Goal: Navigation & Orientation: Find specific page/section

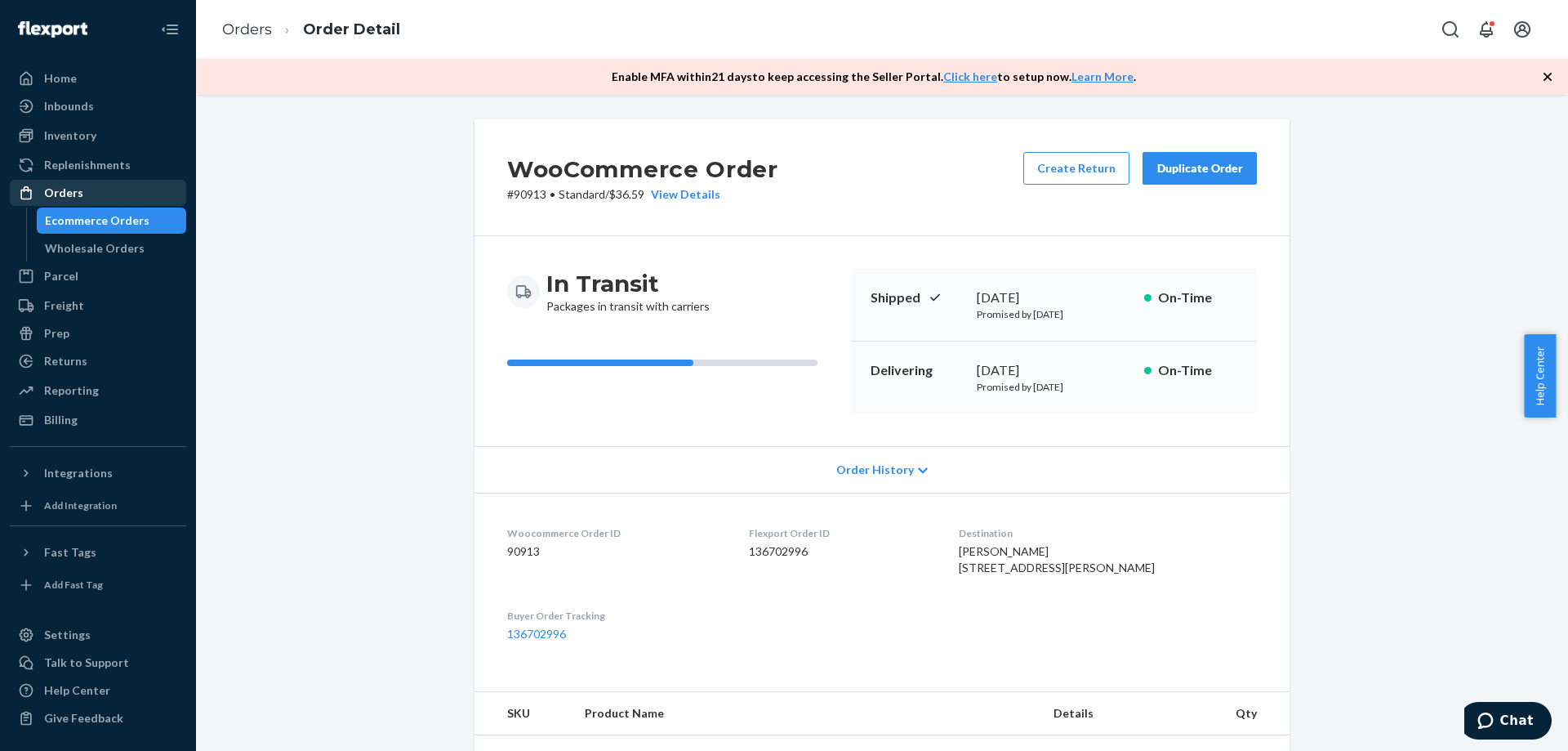
scroll to position [408, 0]
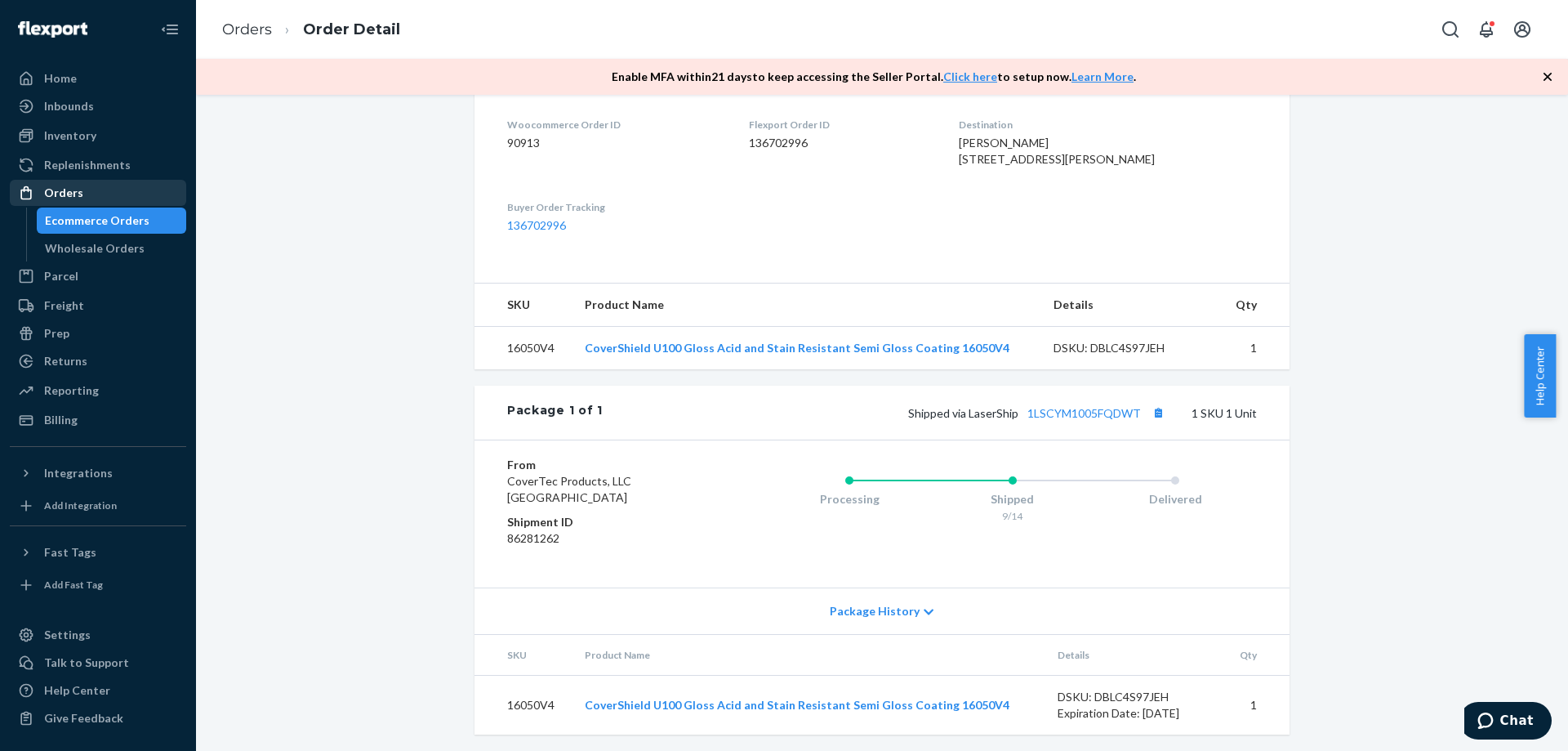
click at [57, 194] on div "Orders" at bounding box center [64, 193] width 39 height 17
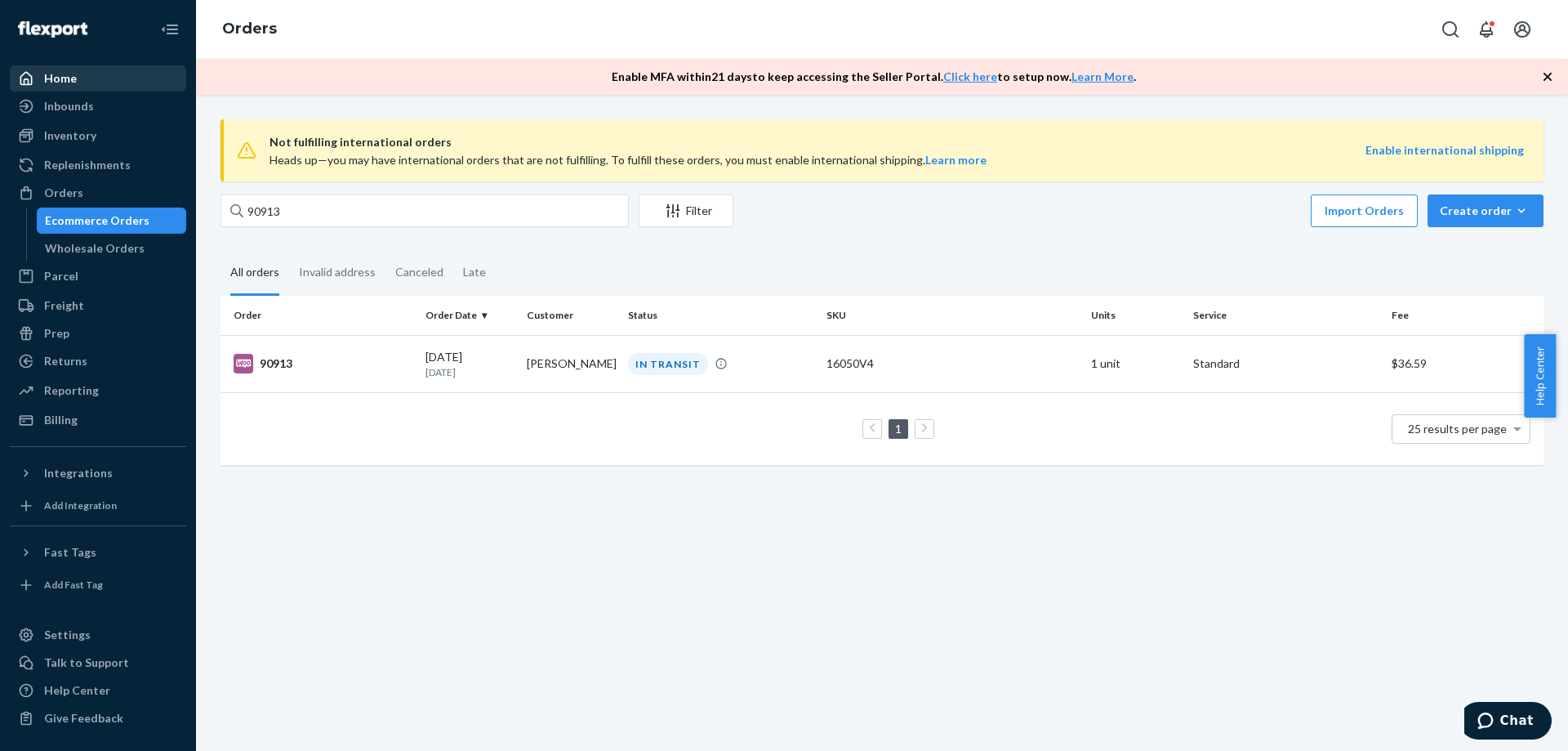
click at [66, 80] on div "Home" at bounding box center [60, 79] width 32 height 17
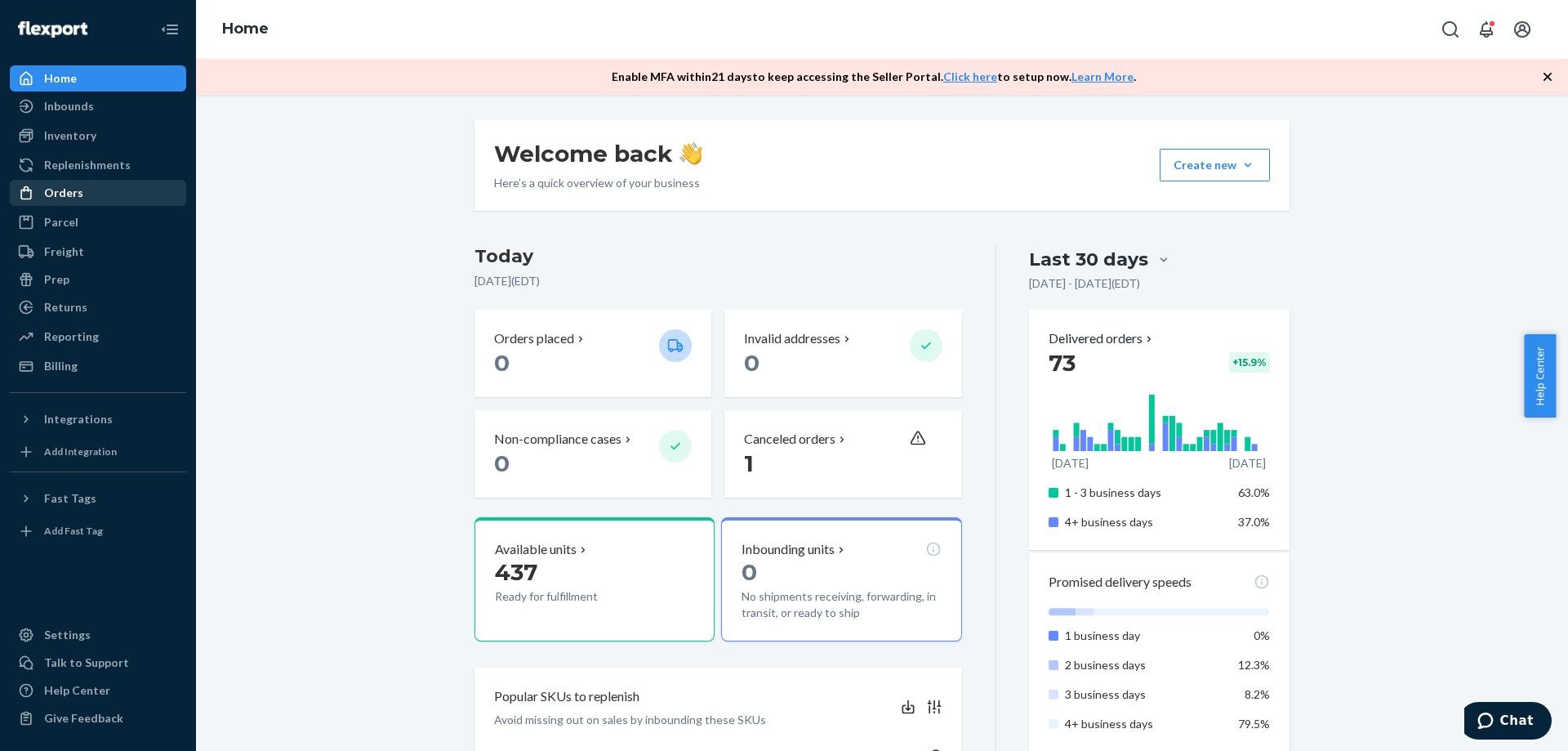
click at [69, 194] on div "Orders" at bounding box center [64, 193] width 39 height 17
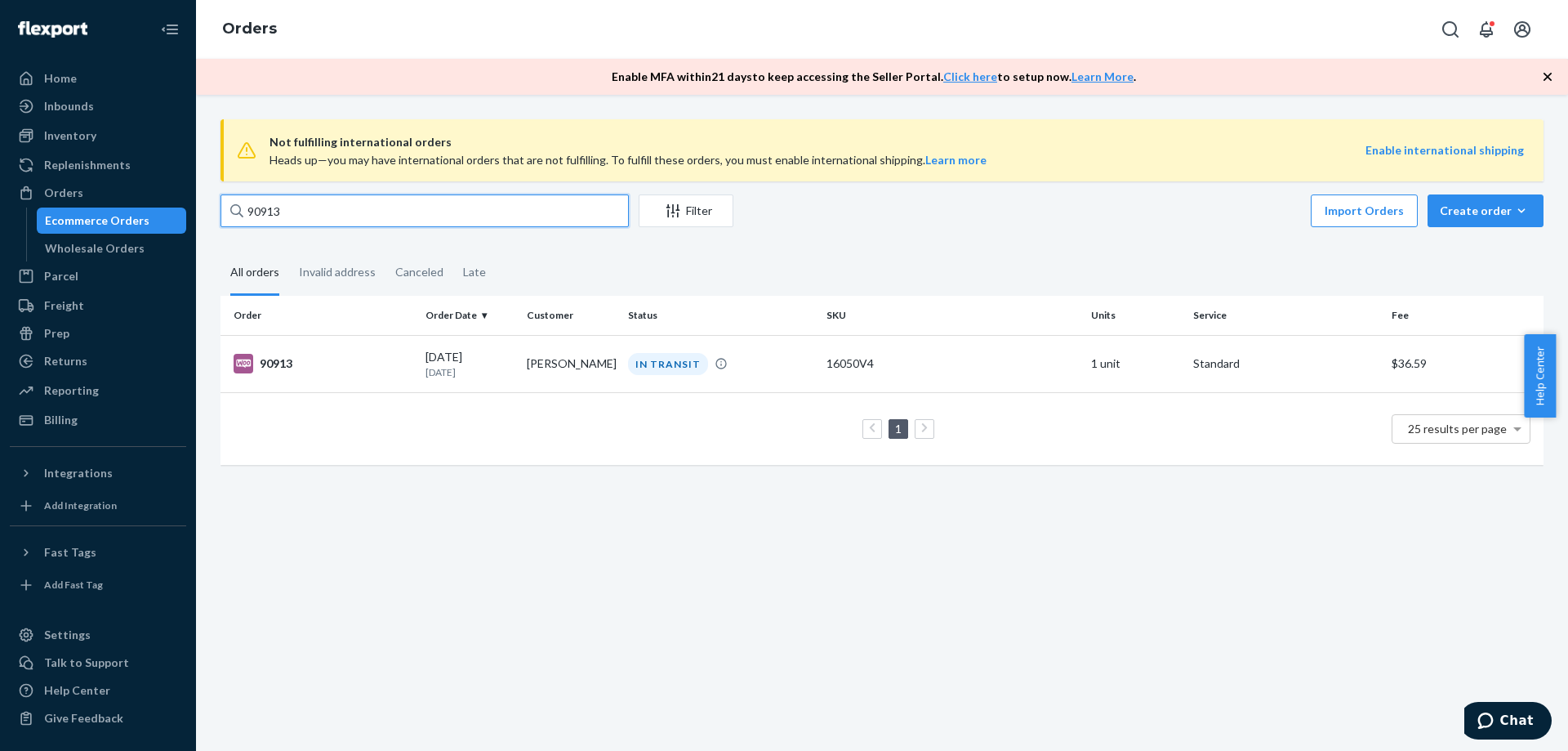
drag, startPoint x: 292, startPoint y: 212, endPoint x: 204, endPoint y: 229, distance: 89.6
click at [204, 229] on div "Not fulfilling international orders Heads up—you may have international orders …" at bounding box center [882, 422] width 1373 height 657
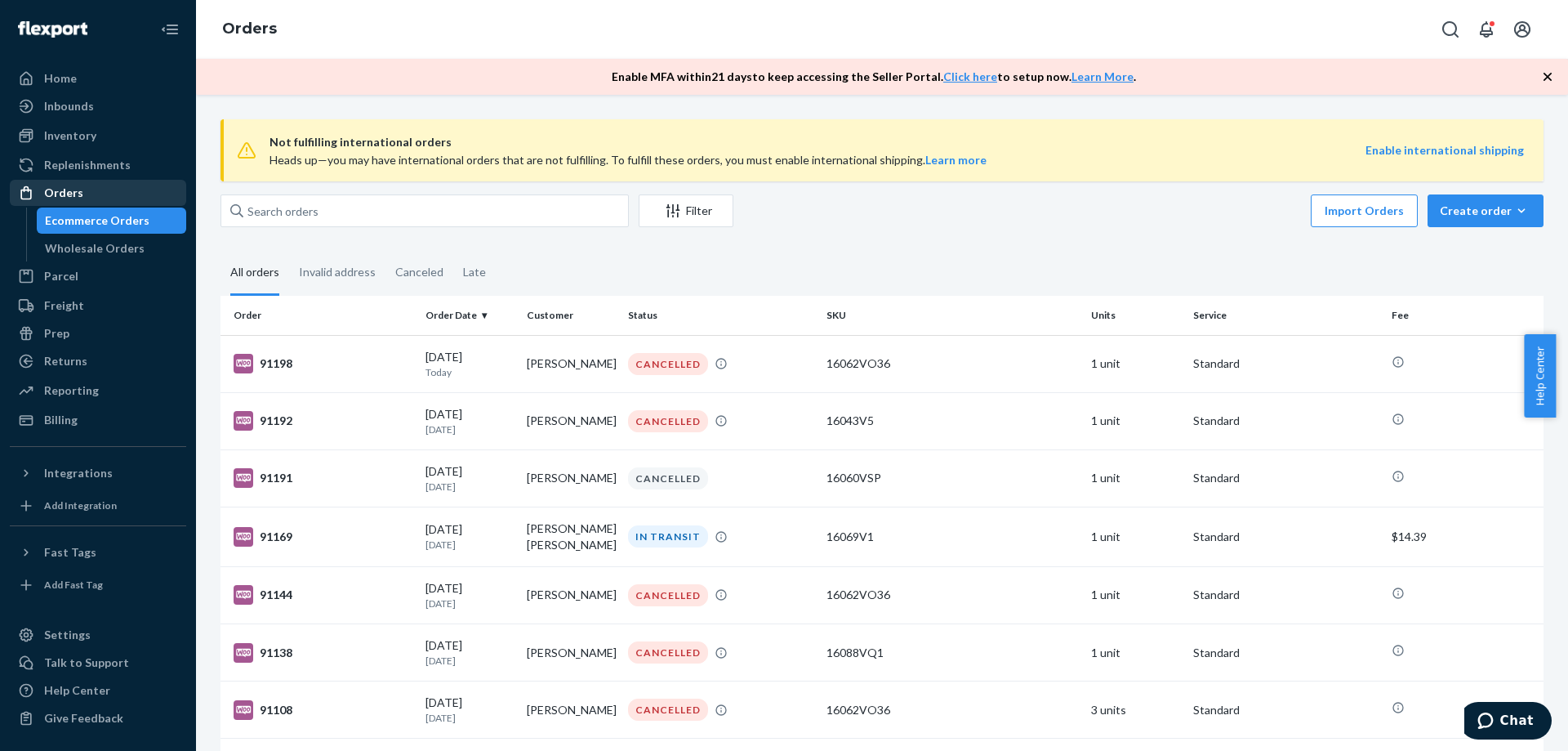
click at [65, 198] on div "Orders" at bounding box center [64, 193] width 39 height 17
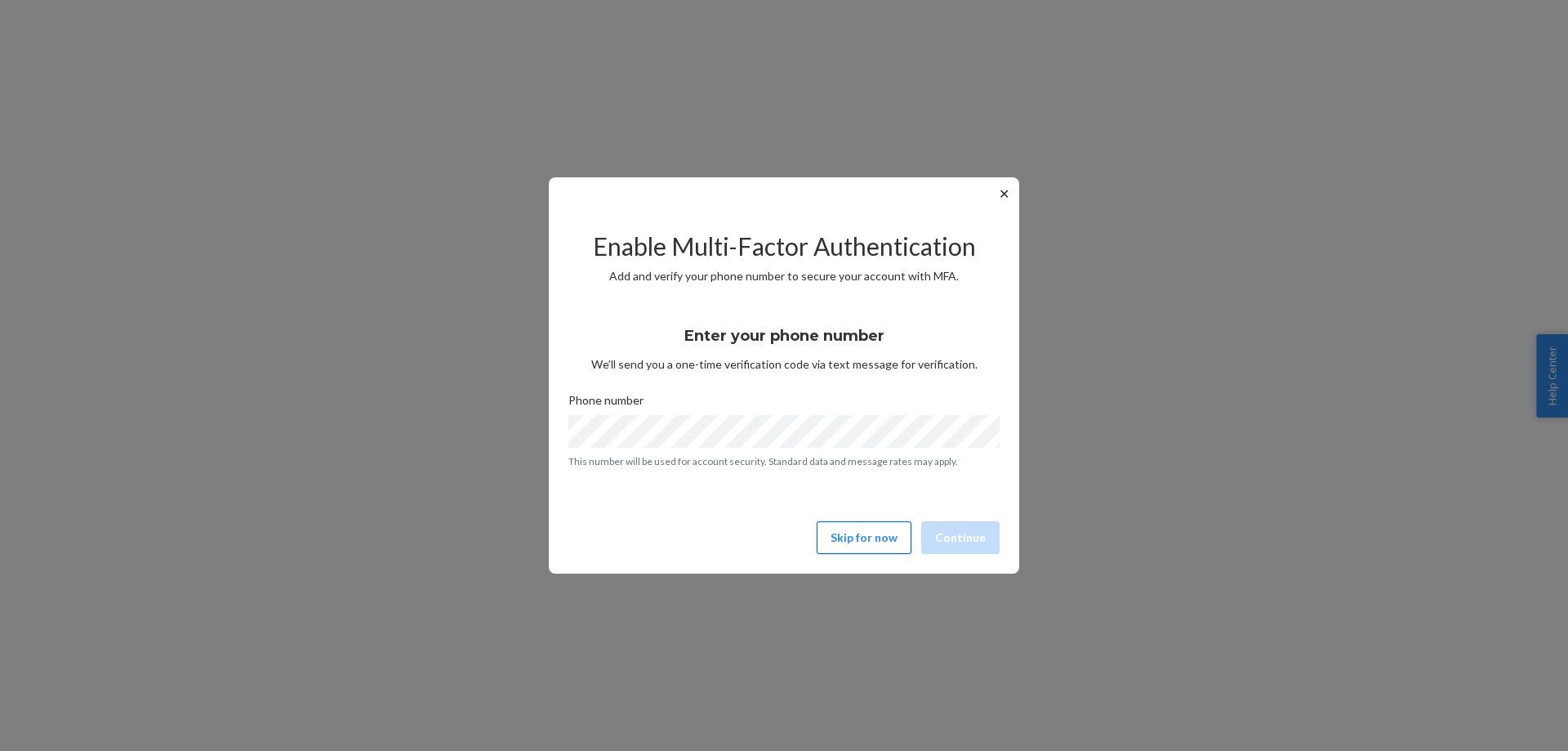
click at [881, 551] on button "Skip for now" at bounding box center [864, 537] width 94 height 32
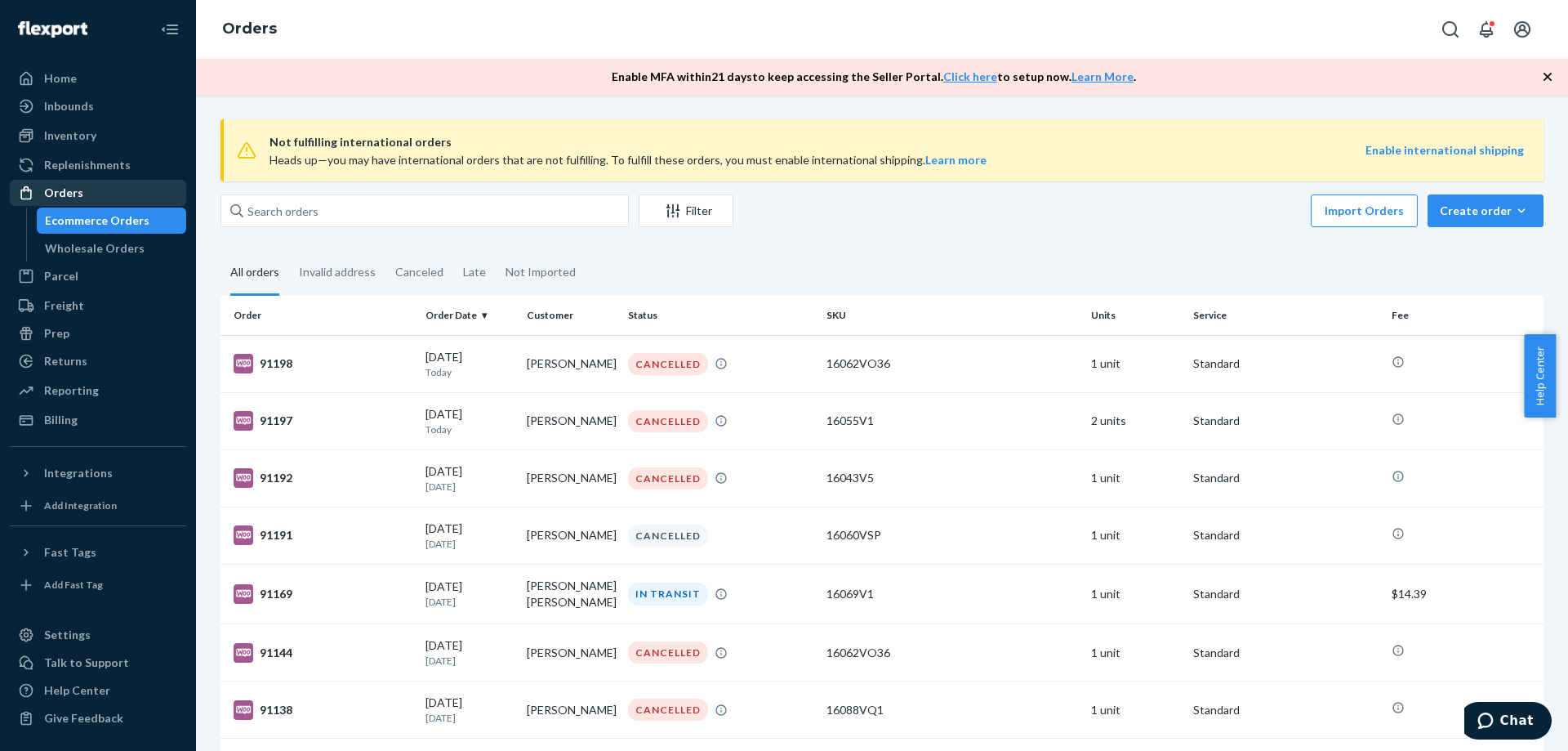
click at [65, 194] on div "Orders" at bounding box center [64, 193] width 39 height 17
